Goal: Information Seeking & Learning: Learn about a topic

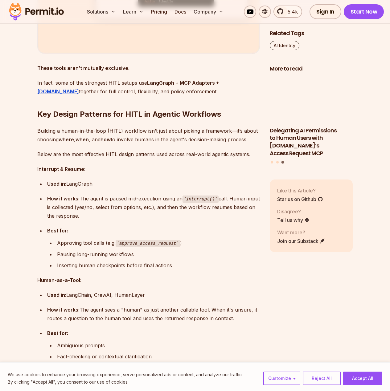
scroll to position [2003, 0]
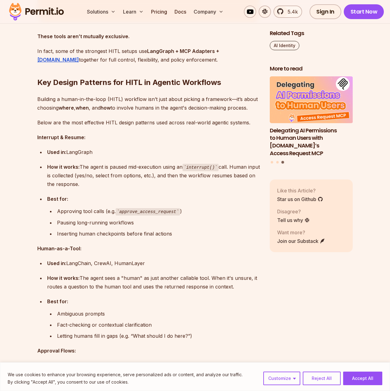
click at [110, 169] on div "How it works: The agent is paused mid-execution using an interrupt() call. Huma…" at bounding box center [153, 176] width 213 height 26
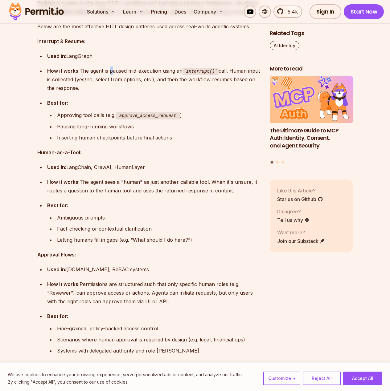
scroll to position [2131, 0]
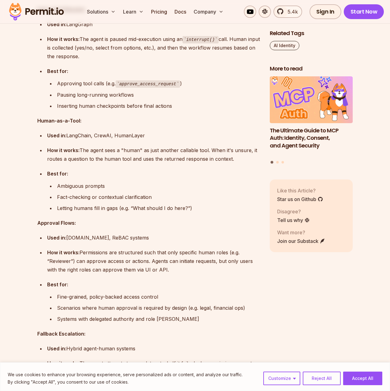
click at [83, 153] on div "How it works: The agent sees a "human" as just another callable tool. When it's…" at bounding box center [153, 154] width 213 height 17
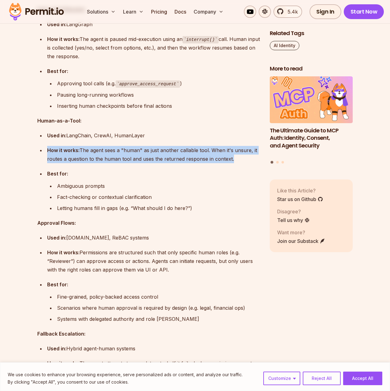
click at [83, 153] on div "How it works: The agent sees a "human" as just another callable tool. When it's…" at bounding box center [153, 154] width 213 height 17
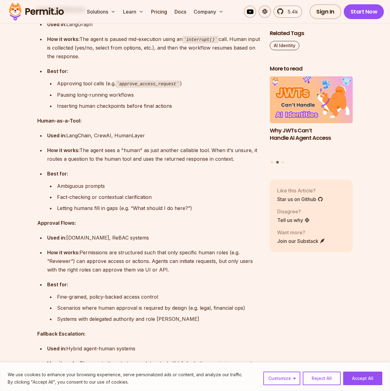
click at [69, 123] on strong "Human-as-a-Tool:" at bounding box center [59, 121] width 44 height 6
copy strong "Human-as-a-Tool:"
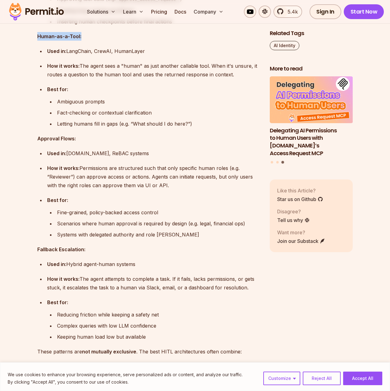
scroll to position [2247, 0]
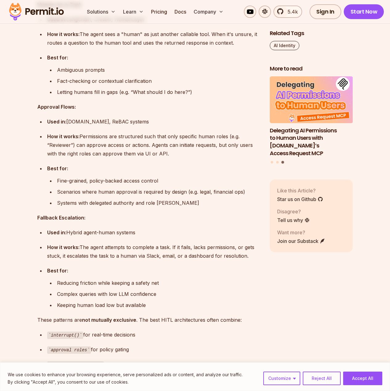
click at [95, 134] on div "How it works: Permissions are structured such that only specific human roles (e…" at bounding box center [153, 145] width 213 height 26
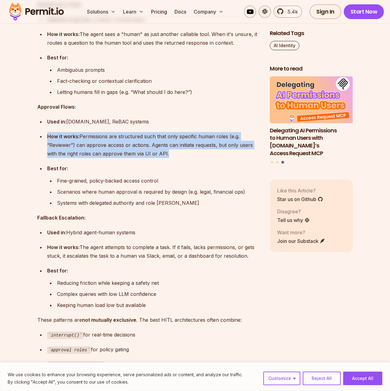
click at [95, 134] on div "How it works: Permissions are structured such that only specific human roles (e…" at bounding box center [153, 145] width 213 height 26
click at [87, 144] on div "How it works: Permissions are structured such that only specific human roles (e…" at bounding box center [153, 145] width 213 height 26
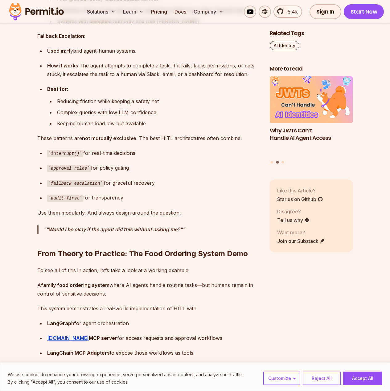
scroll to position [2397, 0]
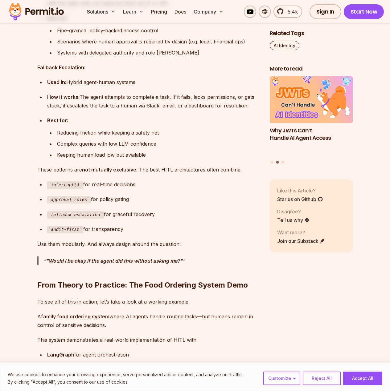
click at [55, 65] on strong "Fallback Escalation:" at bounding box center [61, 67] width 48 height 6
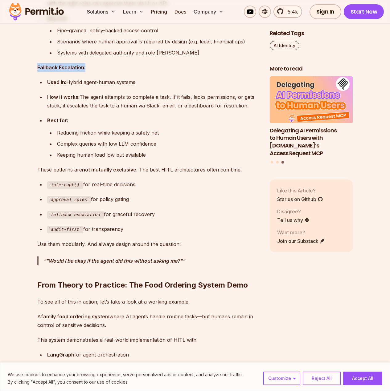
copy strong "Fallback Escalation:"
